Goal: Transaction & Acquisition: Book appointment/travel/reservation

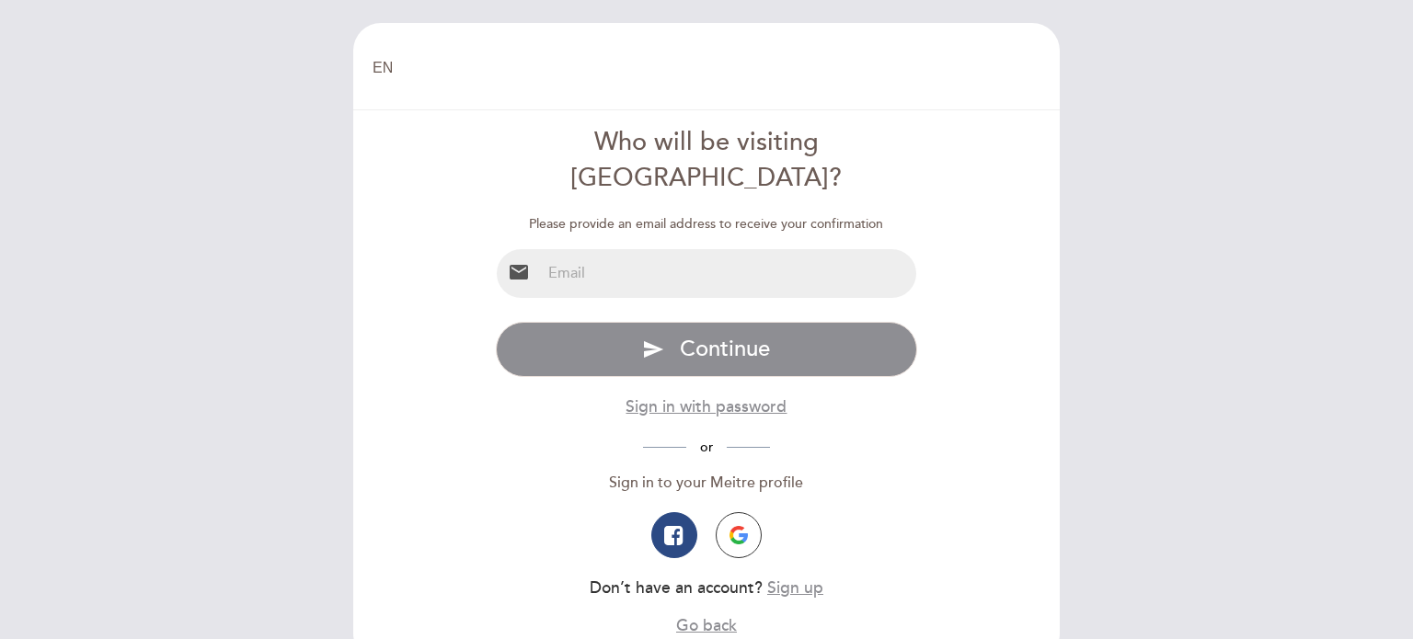
click at [714, 249] on input "email" at bounding box center [729, 273] width 376 height 49
type input "claretemi@gmail.com"
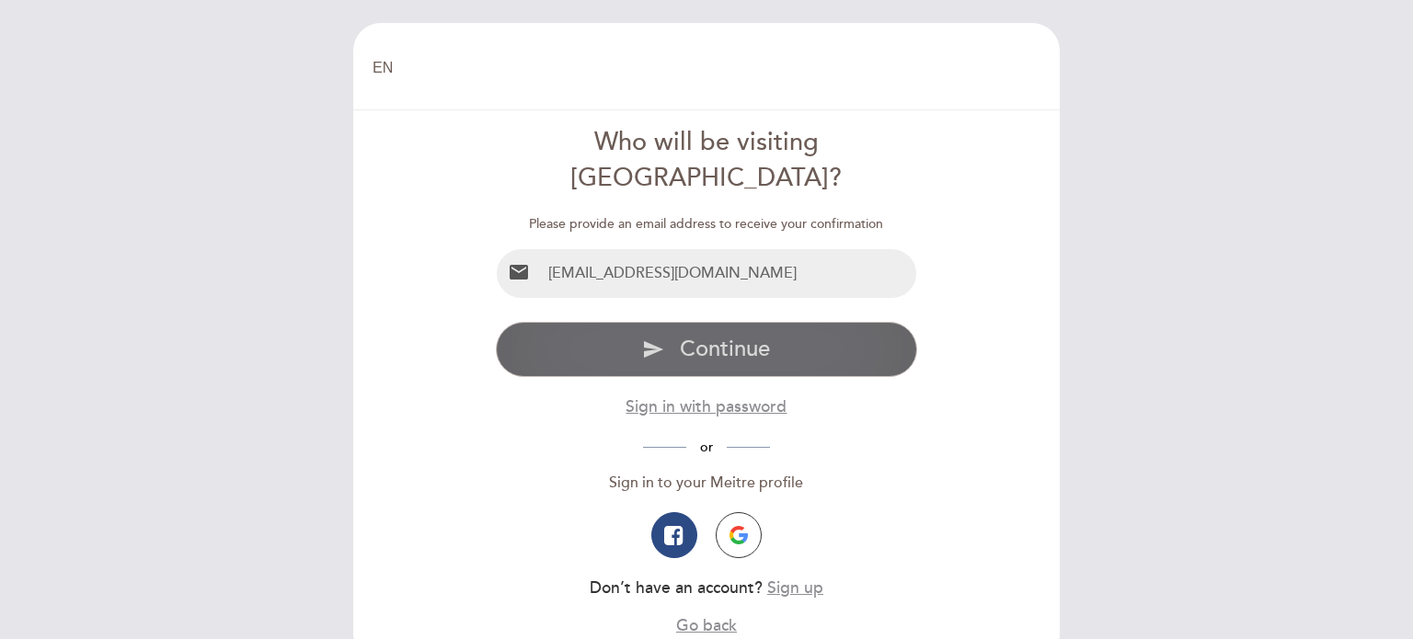
click at [765, 336] on span "Continue" at bounding box center [725, 349] width 90 height 27
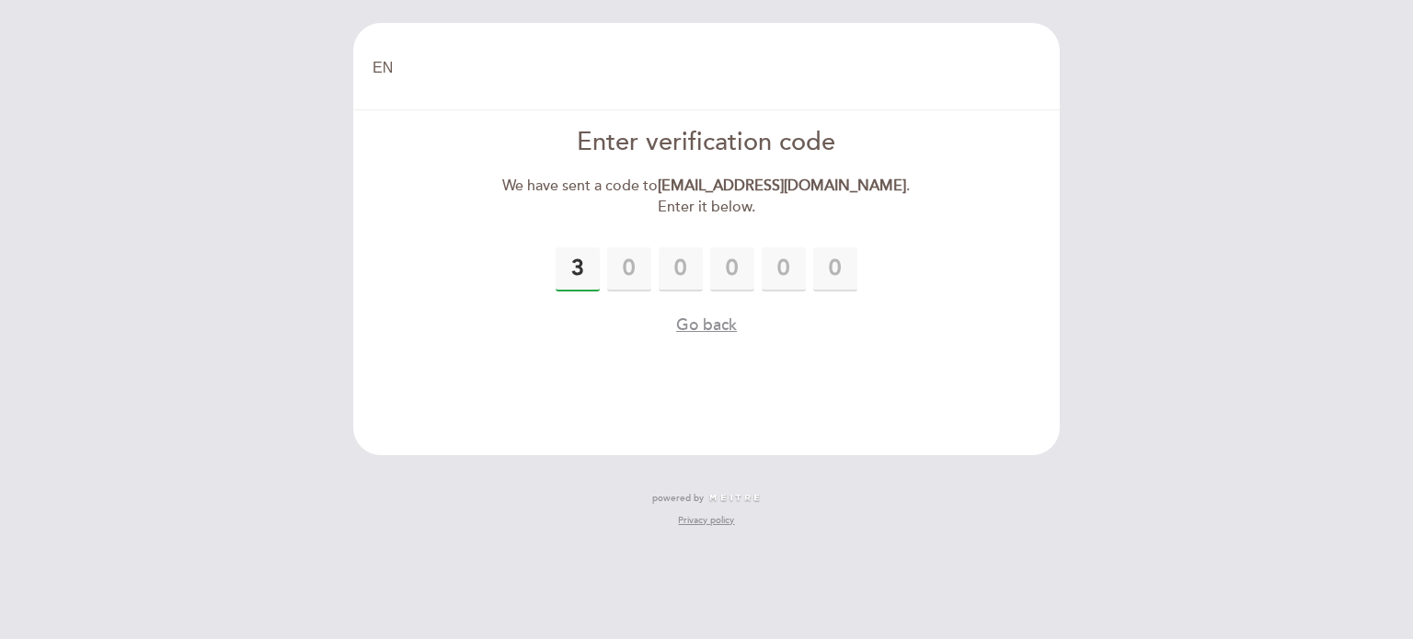
type input "3"
type input "5"
type input "8"
type input "0"
type input "9"
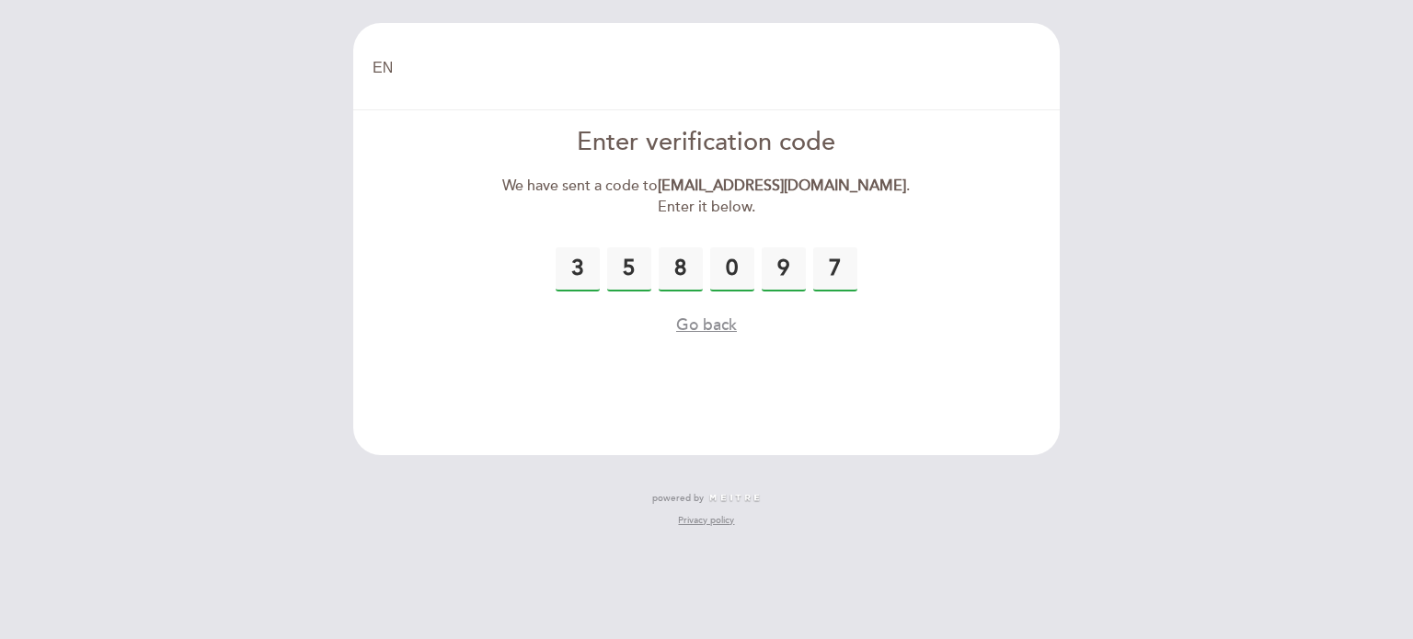
type input "7"
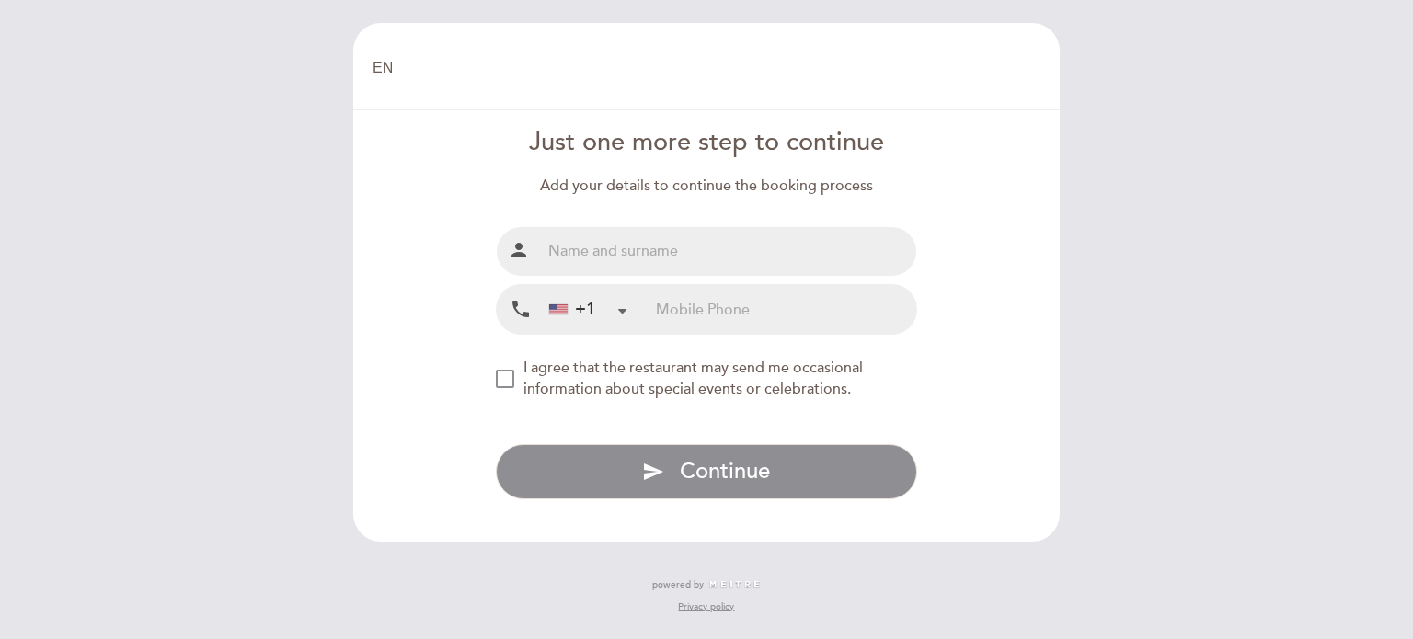
click at [814, 261] on input "text" at bounding box center [729, 251] width 376 height 49
type input "Claret [PERSON_NAME]"
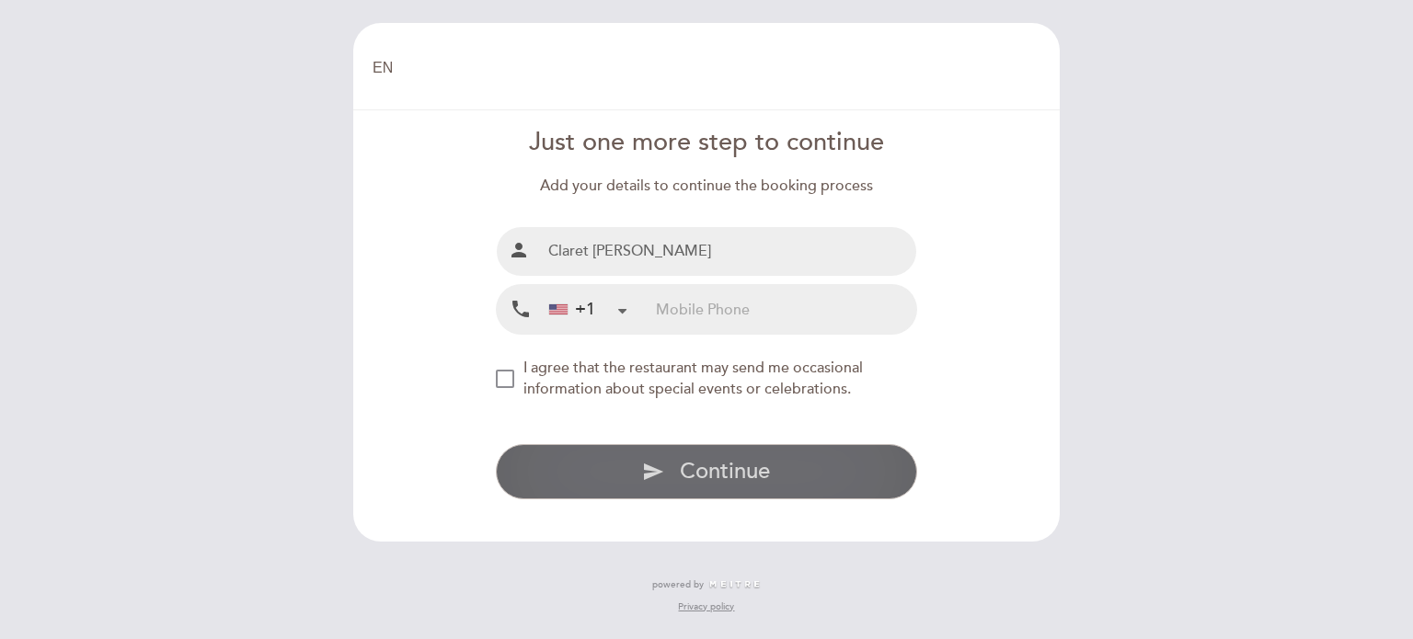
click at [734, 483] on span "Continue" at bounding box center [725, 471] width 90 height 27
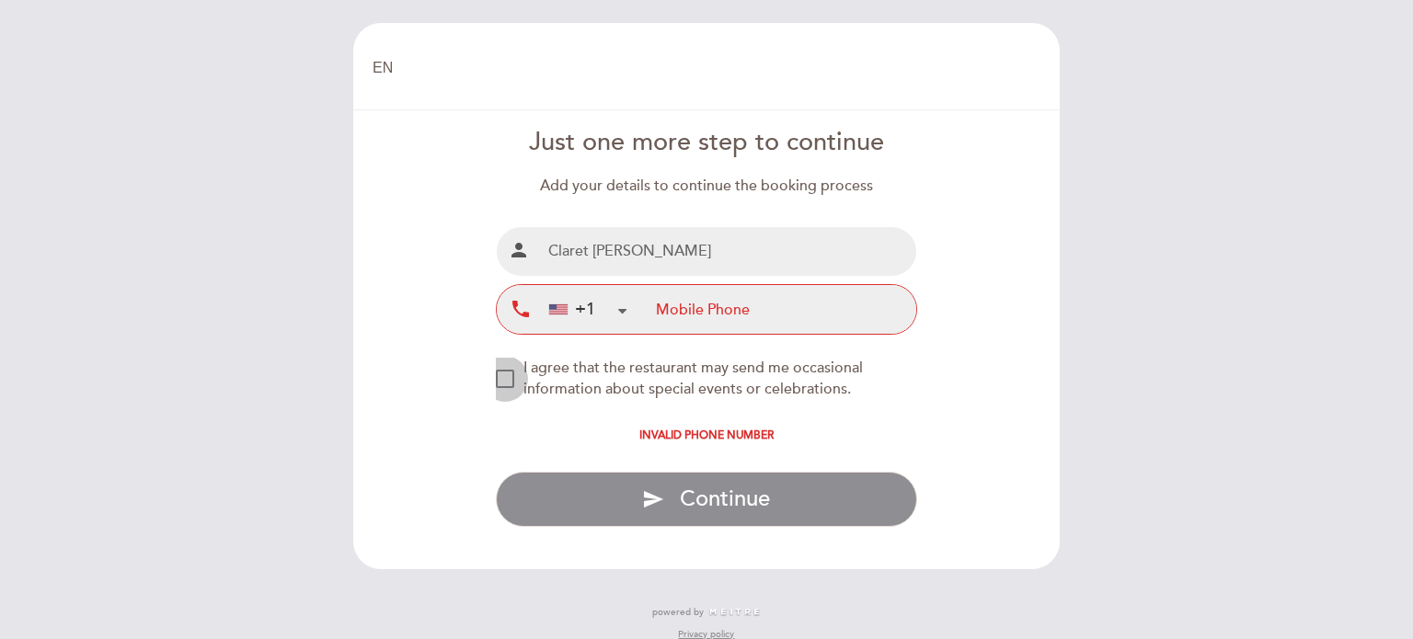
click at [507, 383] on div "NEW_MODAL_AGREE_RESTAURANT_SEND_OCCASIONAL_INFO" at bounding box center [505, 379] width 18 height 18
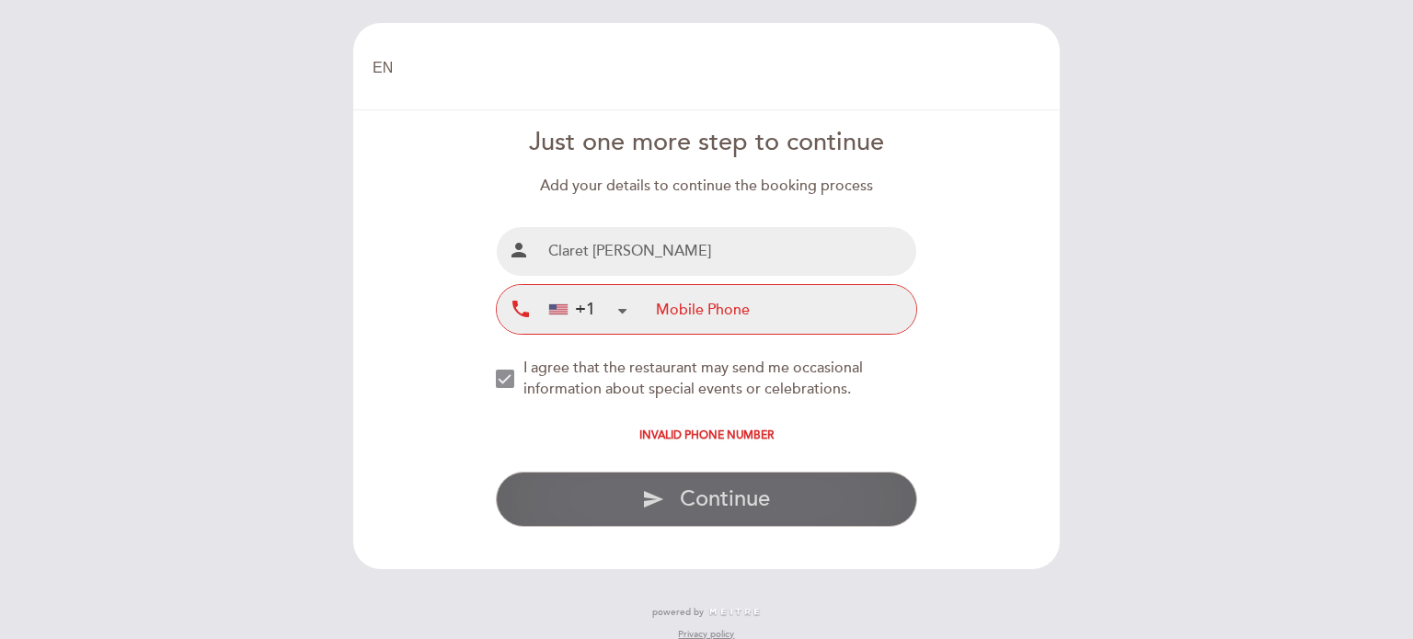
click at [720, 495] on span "Continue" at bounding box center [725, 499] width 90 height 27
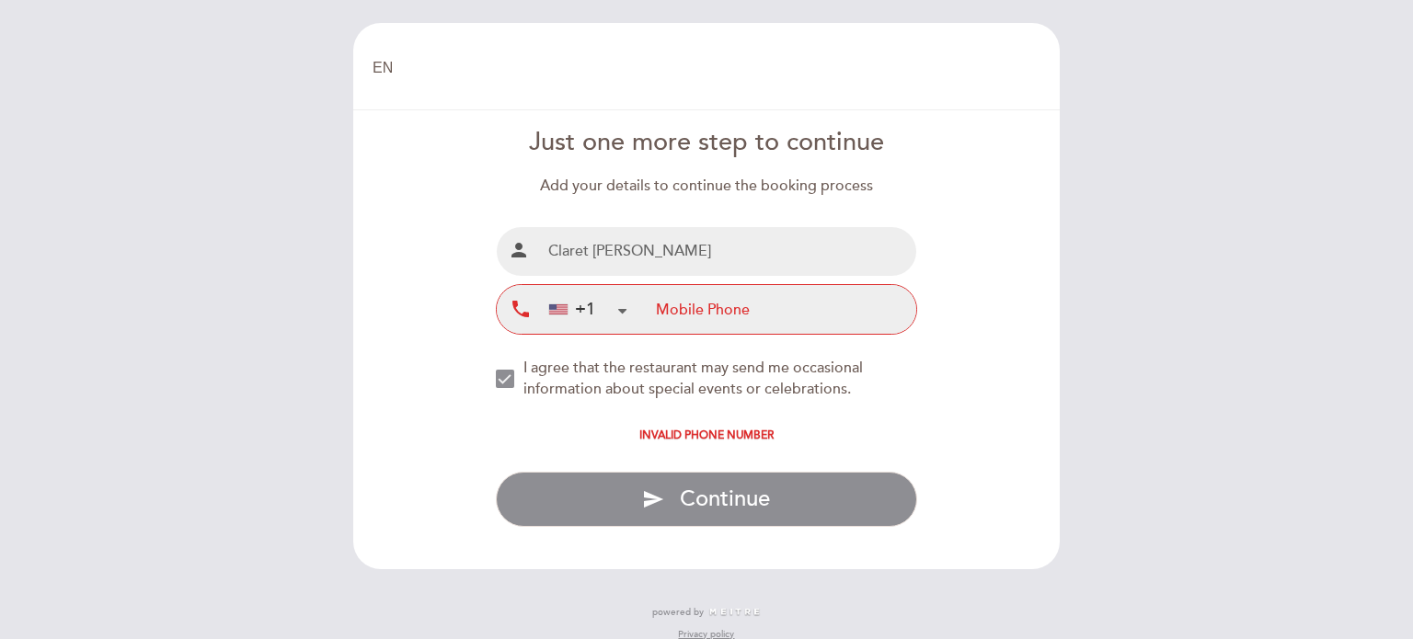
click at [775, 308] on input "tel" at bounding box center [786, 309] width 260 height 49
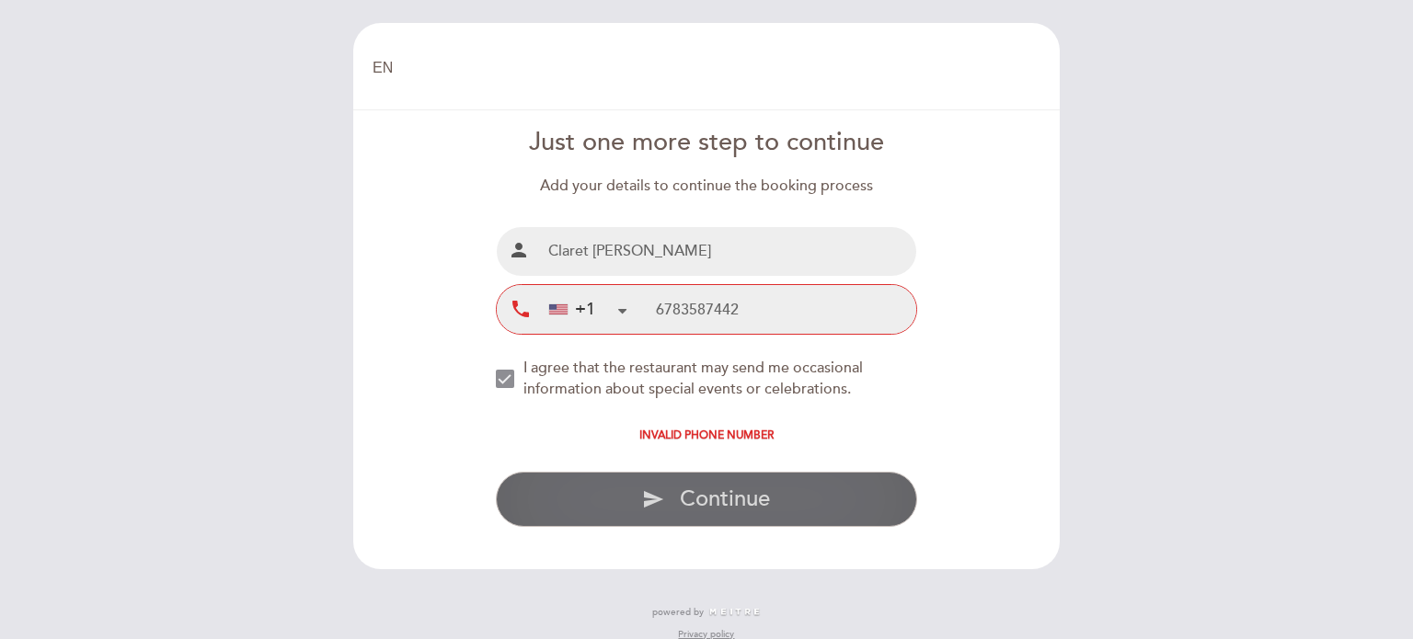
type input "6783587442"
click at [703, 498] on span "Continue" at bounding box center [725, 499] width 90 height 27
